Goal: Information Seeking & Learning: Learn about a topic

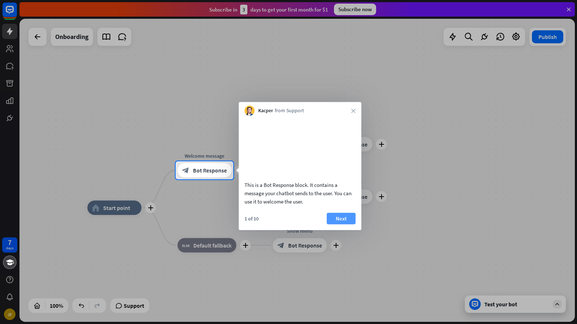
click at [340, 224] on button "Next" at bounding box center [341, 218] width 29 height 12
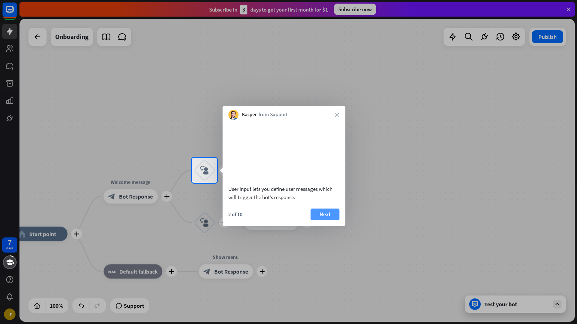
click at [334, 220] on button "Next" at bounding box center [324, 214] width 29 height 12
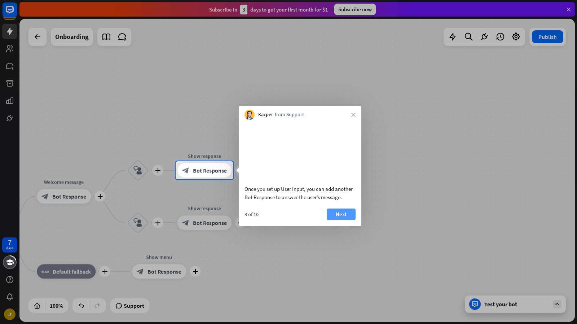
click at [336, 220] on button "Next" at bounding box center [341, 214] width 29 height 12
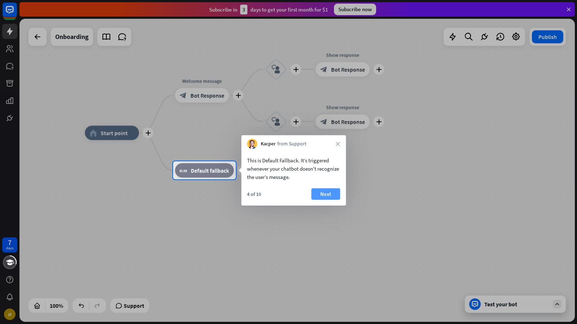
click at [328, 199] on button "Next" at bounding box center [325, 194] width 29 height 12
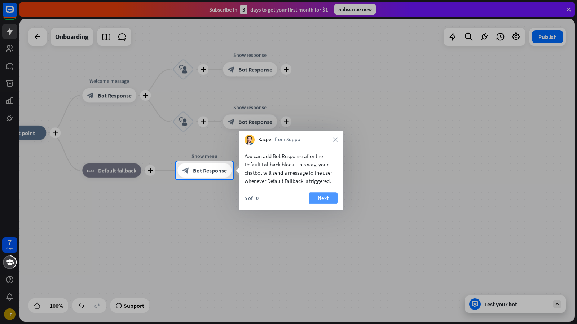
click at [334, 198] on button "Next" at bounding box center [323, 198] width 29 height 12
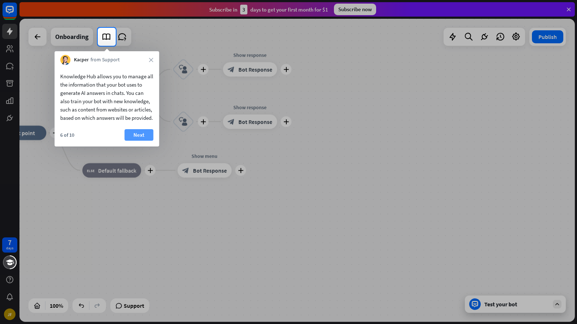
click at [149, 141] on button "Next" at bounding box center [138, 135] width 29 height 12
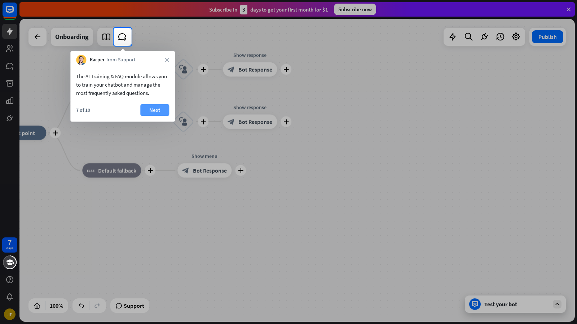
click at [162, 110] on button "Next" at bounding box center [154, 110] width 29 height 12
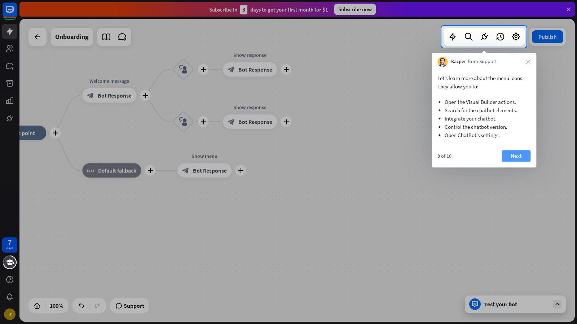
click at [513, 155] on button "Next" at bounding box center [515, 156] width 29 height 12
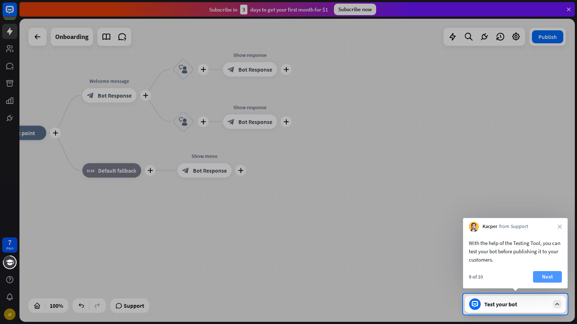
click at [542, 276] on button "Next" at bounding box center [547, 277] width 29 height 12
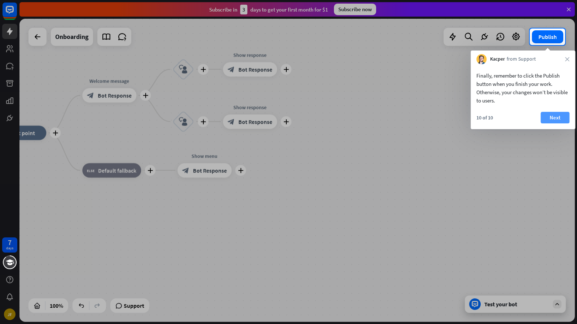
click at [554, 120] on button "Next" at bounding box center [554, 118] width 29 height 12
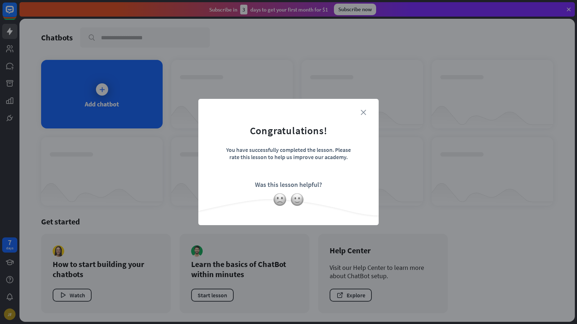
click at [363, 111] on icon "close" at bounding box center [362, 112] width 5 height 5
